Goal: Find specific page/section: Find specific page/section

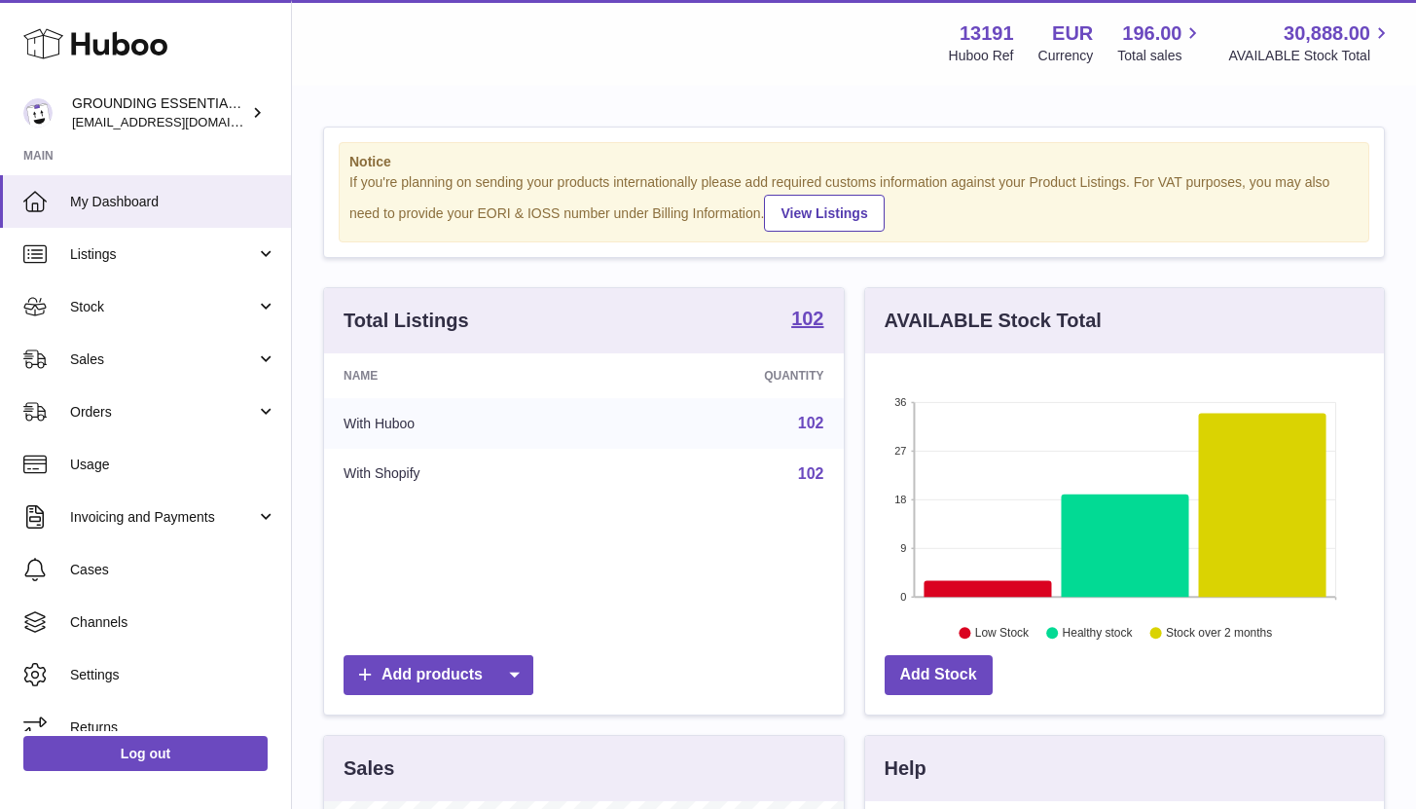
scroll to position [304, 519]
click at [204, 356] on span "Sales" at bounding box center [163, 359] width 186 height 18
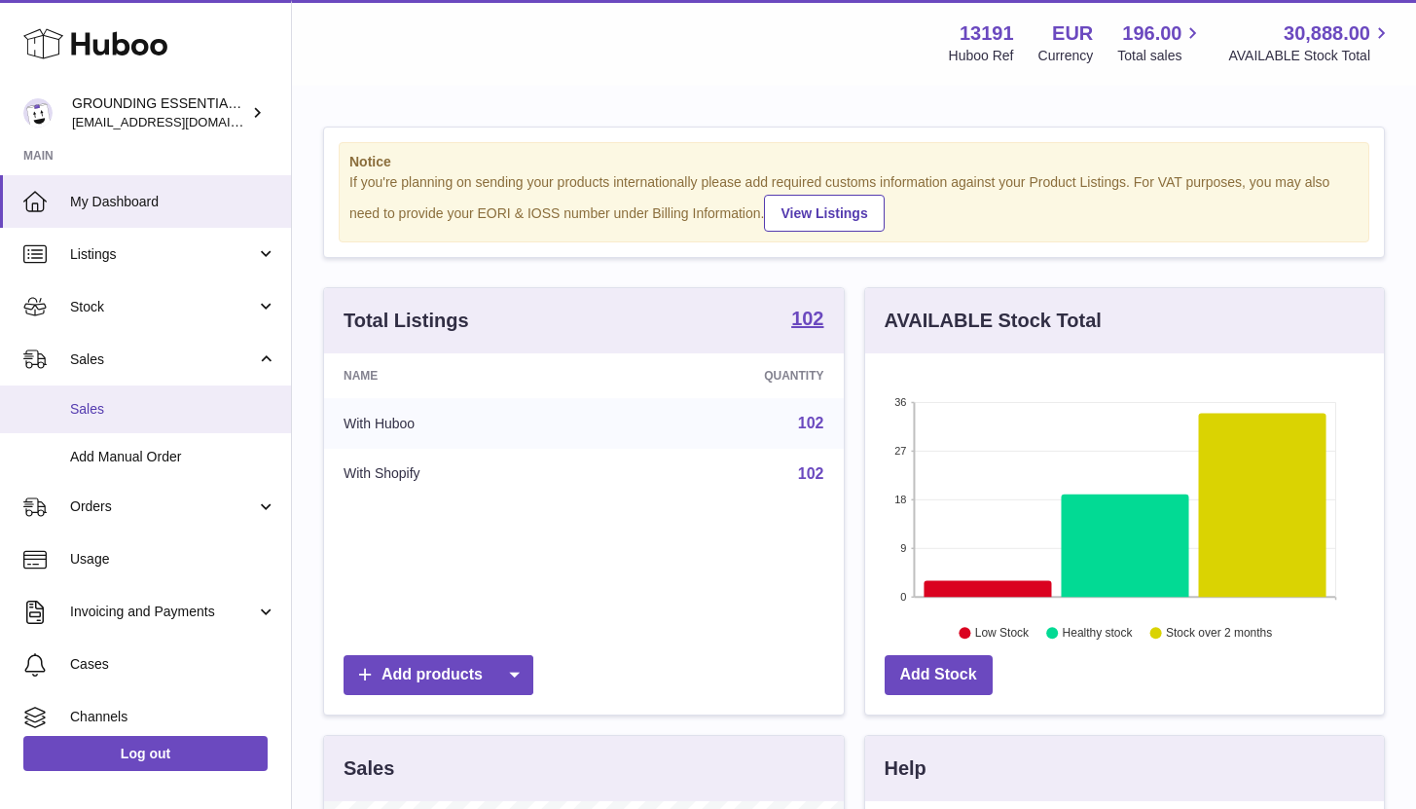
click at [208, 397] on link "Sales" at bounding box center [145, 409] width 291 height 48
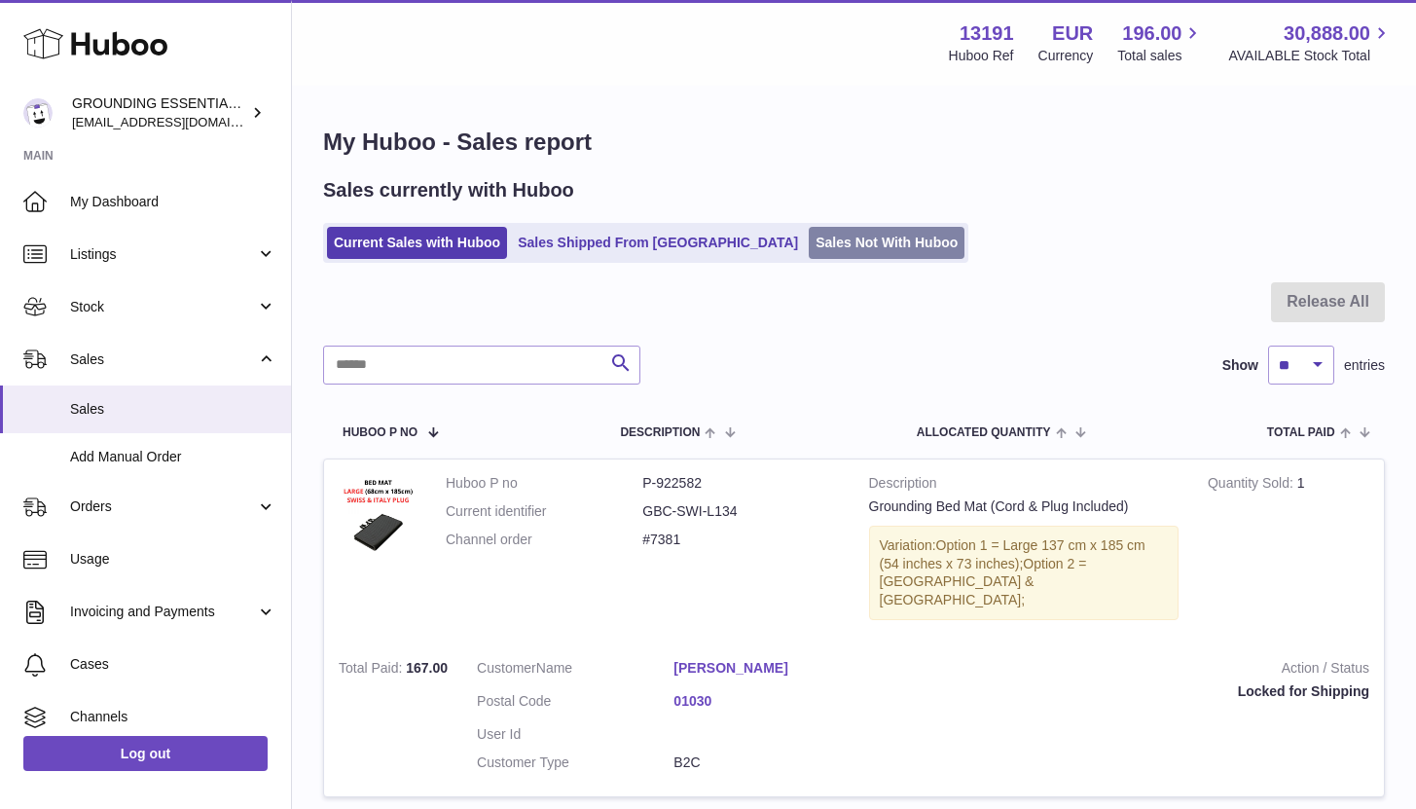
click at [809, 238] on link "Sales Not With Huboo" at bounding box center [887, 243] width 156 height 32
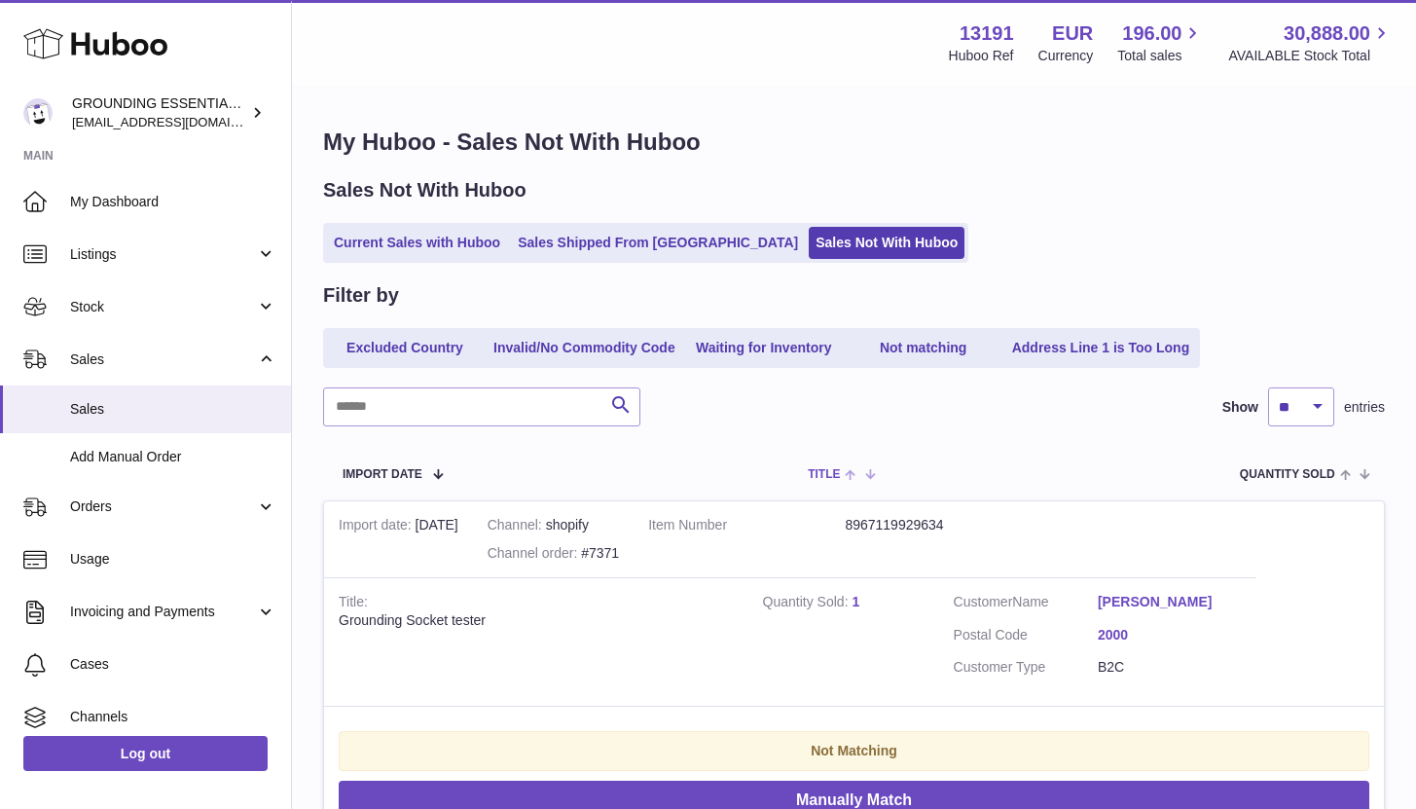
scroll to position [267, 0]
